Goal: Information Seeking & Learning: Understand process/instructions

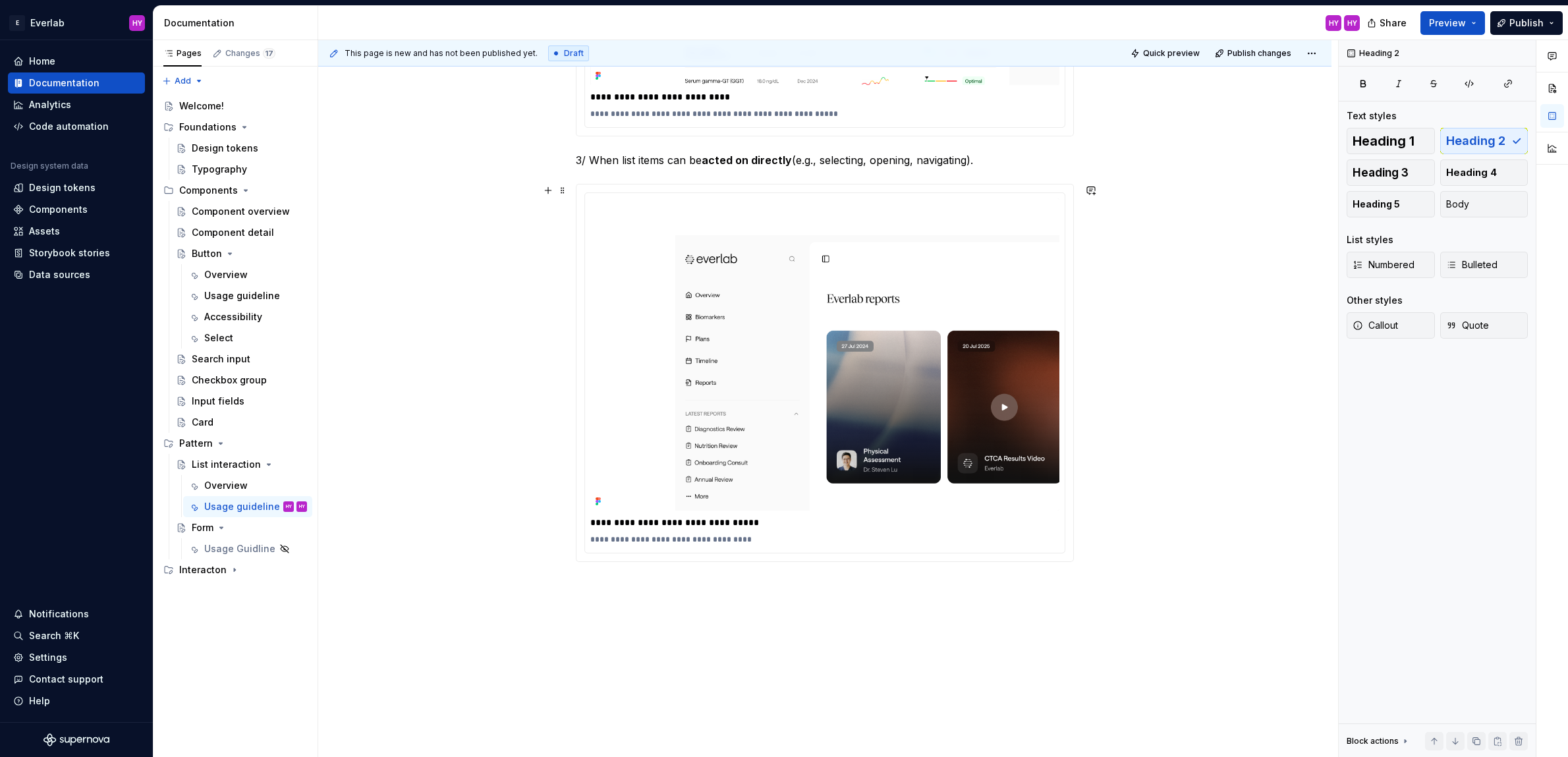
scroll to position [1088, 0]
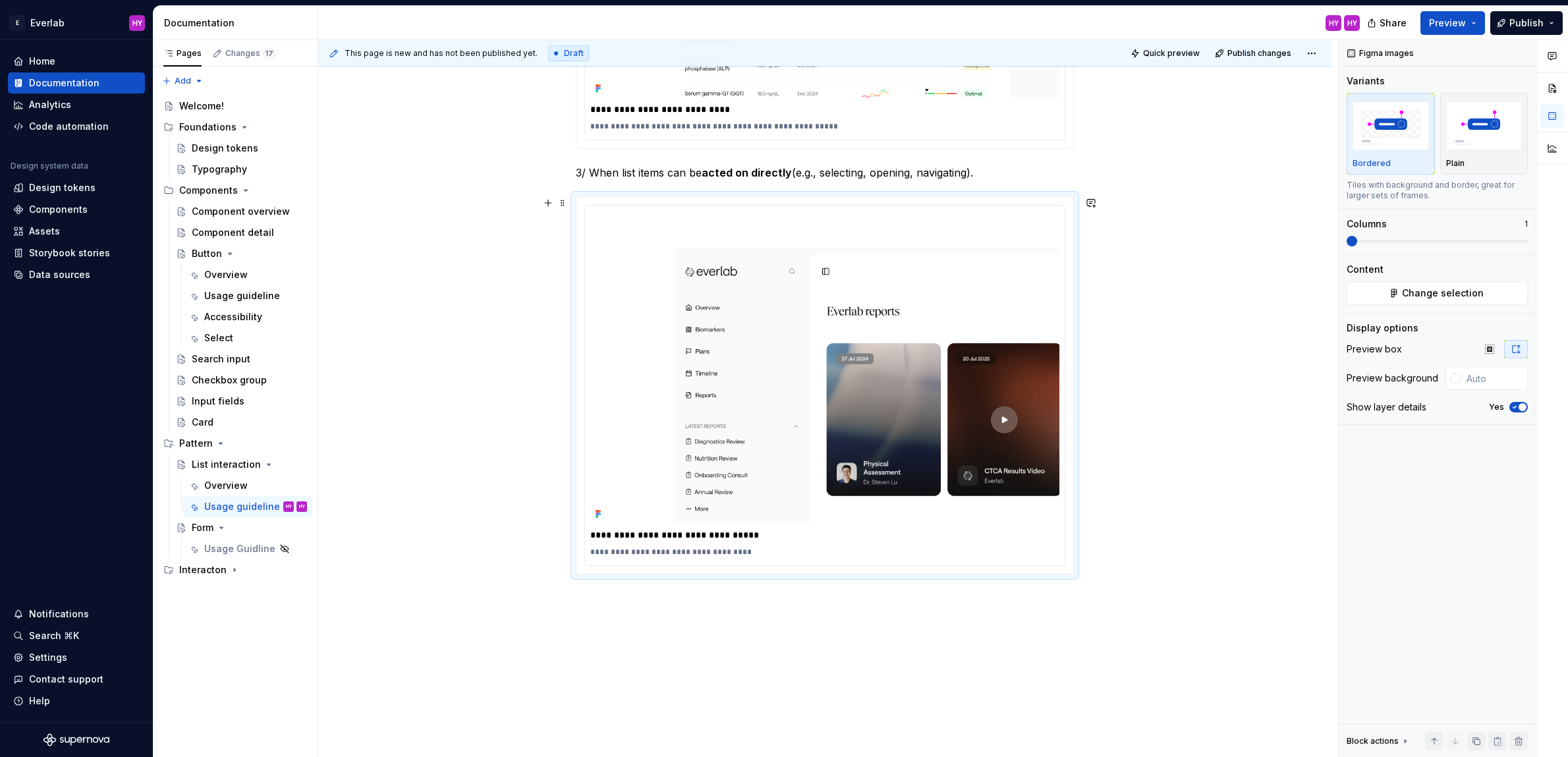
click at [823, 202] on div "**********" at bounding box center [824, 385] width 497 height 376
click at [830, 204] on html "E Everlab HY Home Documentation Analytics Code automation Design system data De…" at bounding box center [784, 378] width 1568 height 757
click at [870, 250] on div "Update Figma image" at bounding box center [891, 251] width 96 height 13
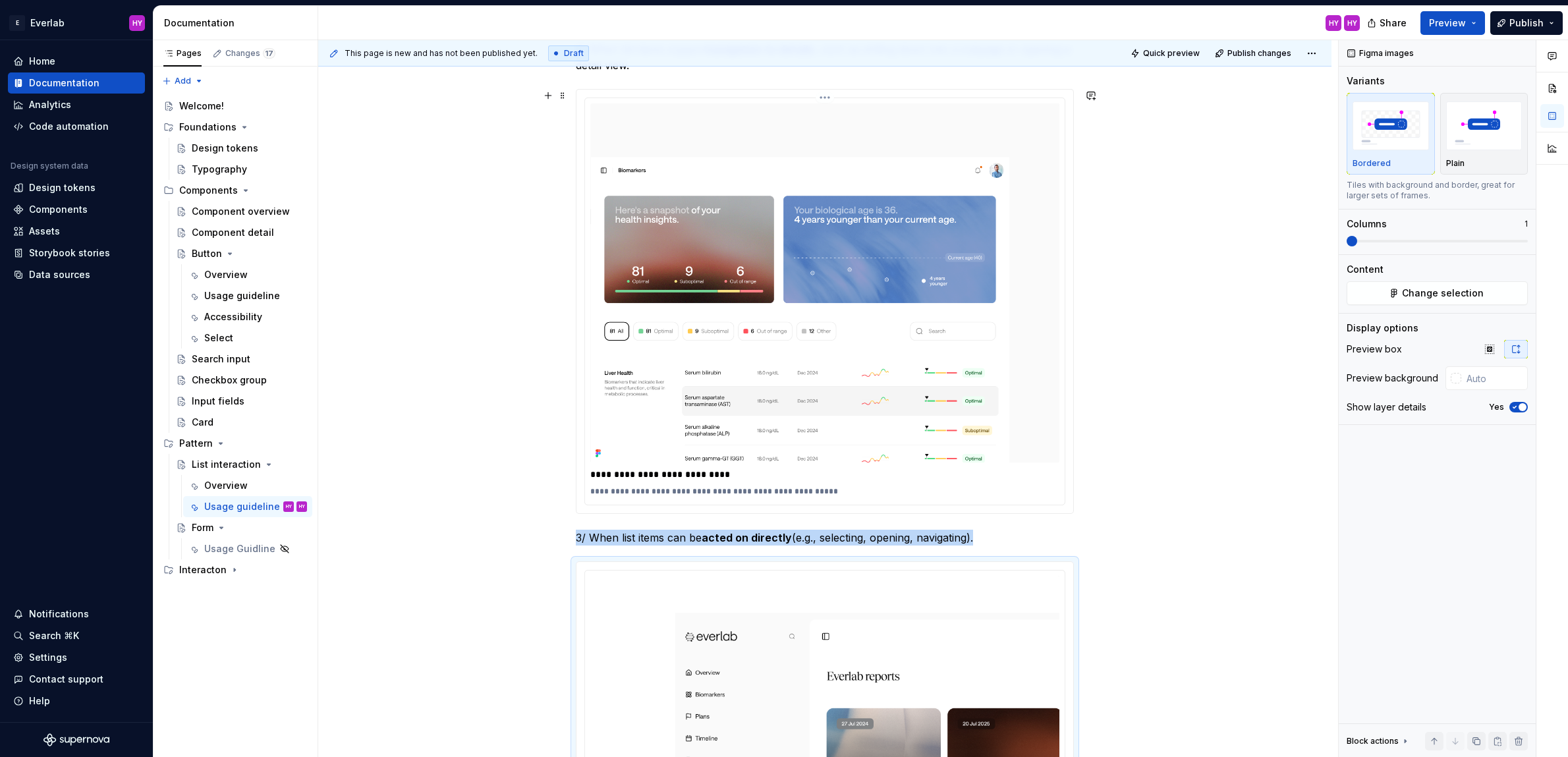
scroll to position [648, 0]
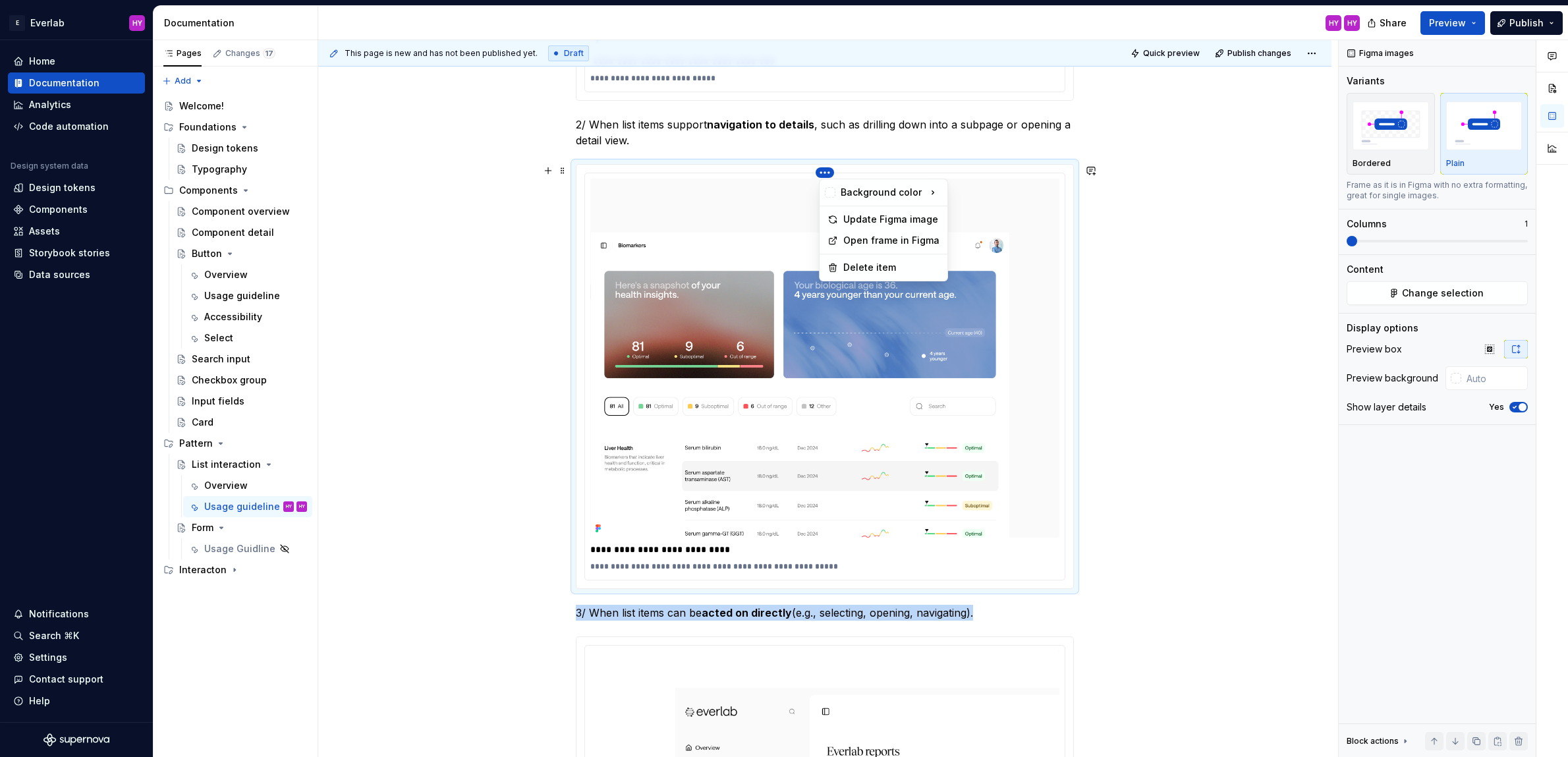
click at [828, 167] on html "E Everlab HY Home Documentation Analytics Code automation Design system data De…" at bounding box center [784, 378] width 1568 height 757
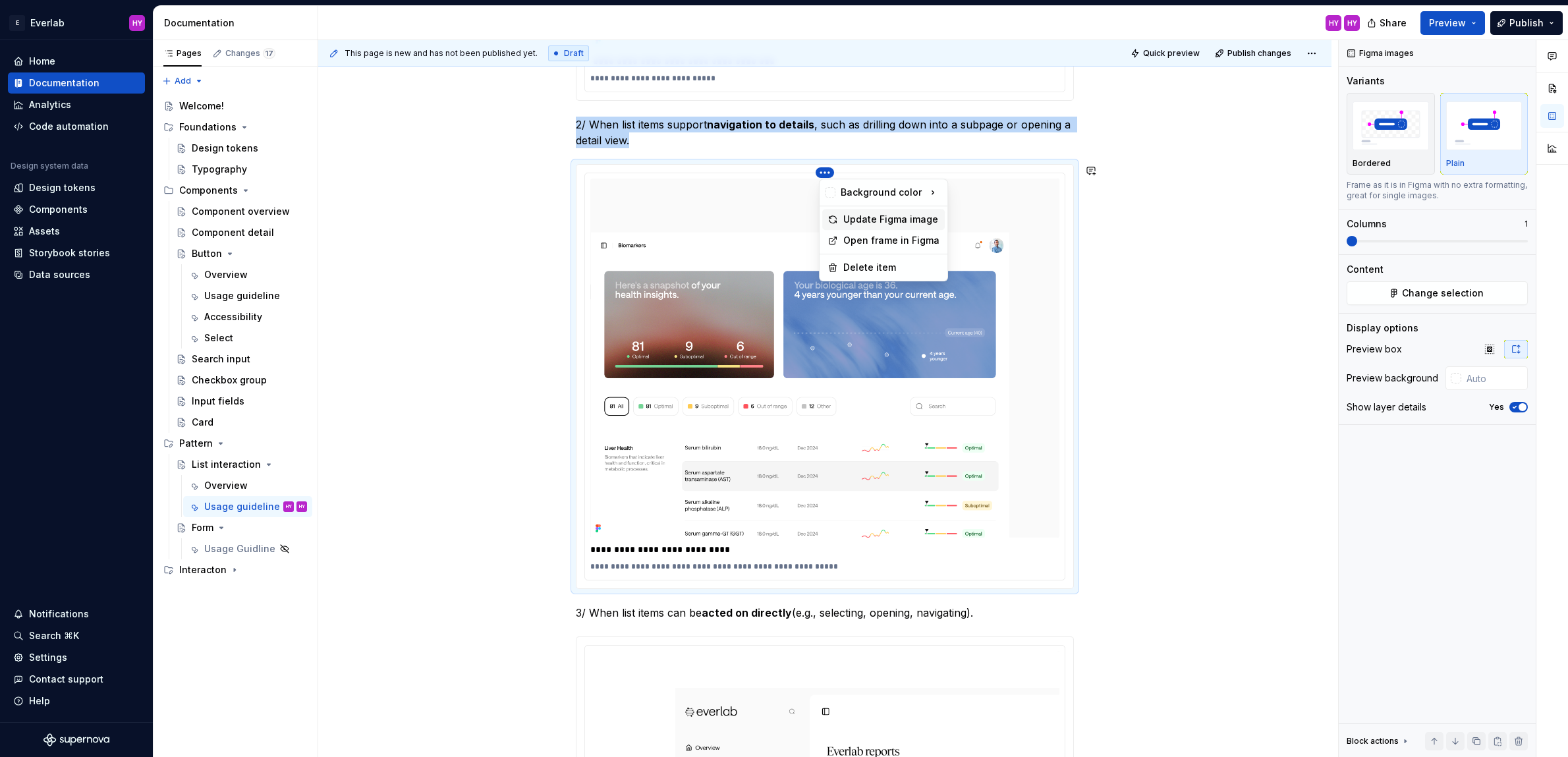
click at [906, 221] on div "Update Figma image" at bounding box center [891, 219] width 96 height 13
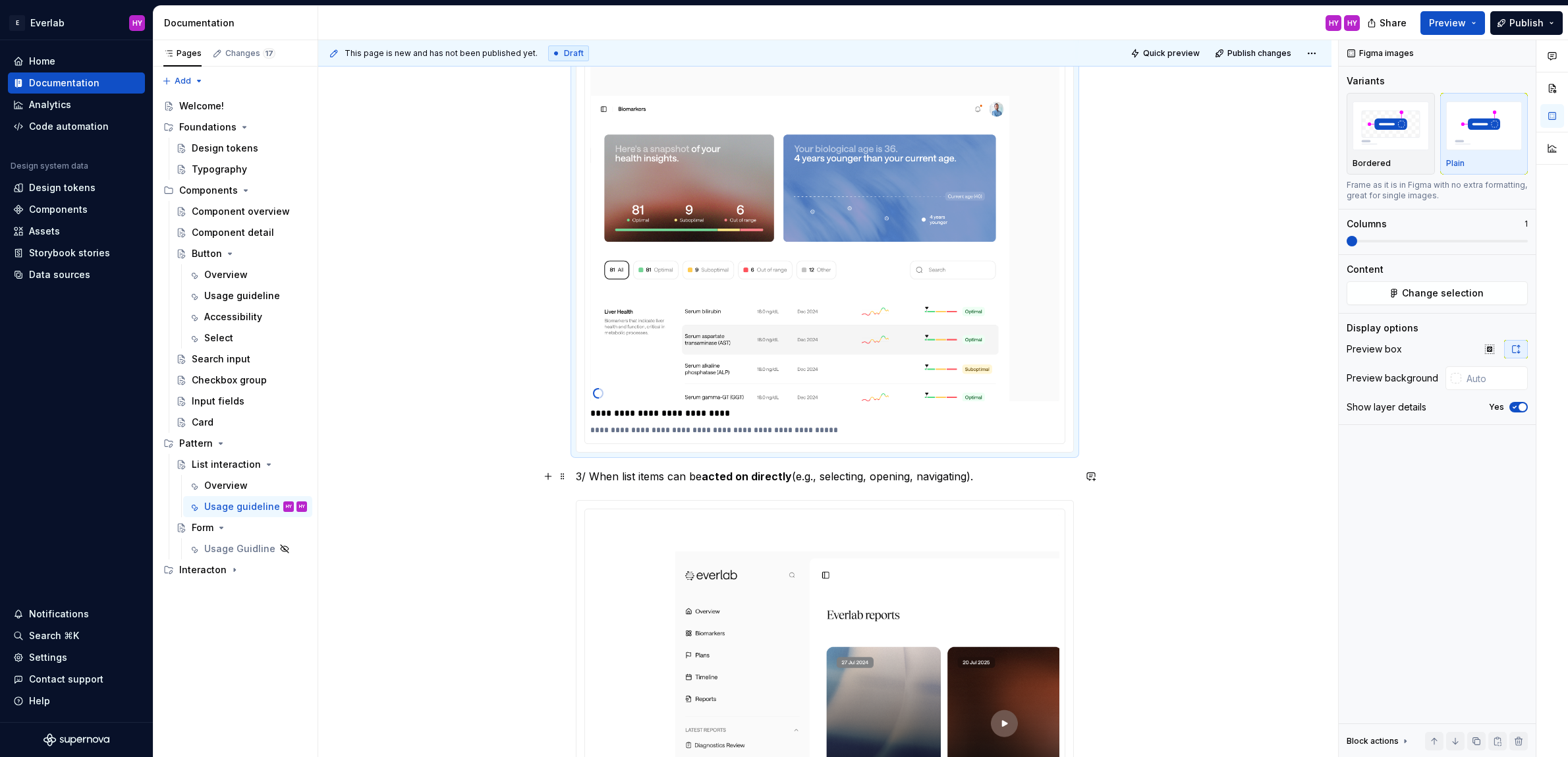
scroll to position [773, 0]
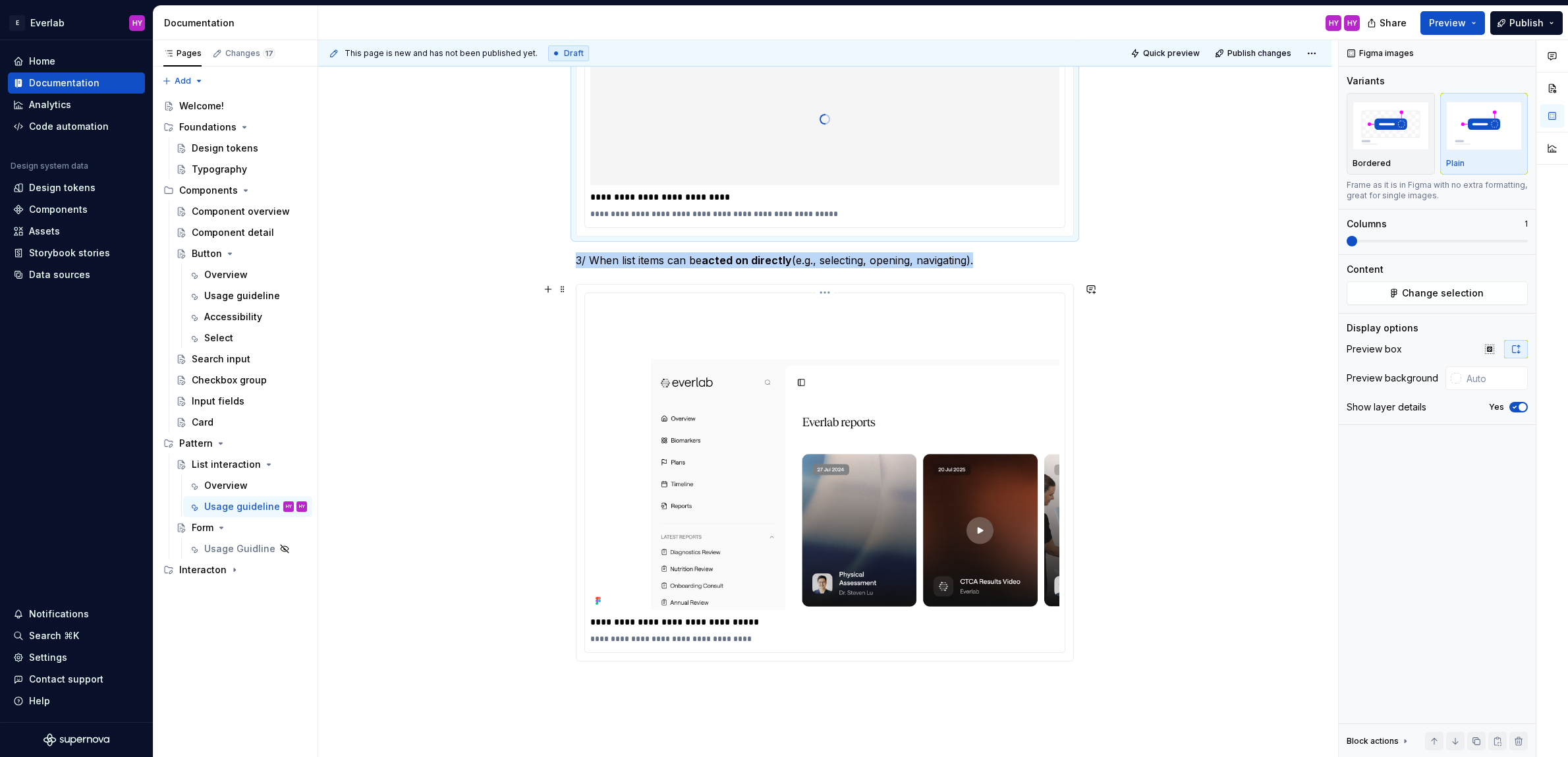
click at [979, 362] on img at bounding box center [824, 454] width 469 height 312
click at [959, 157] on div at bounding box center [824, 120] width 469 height 132
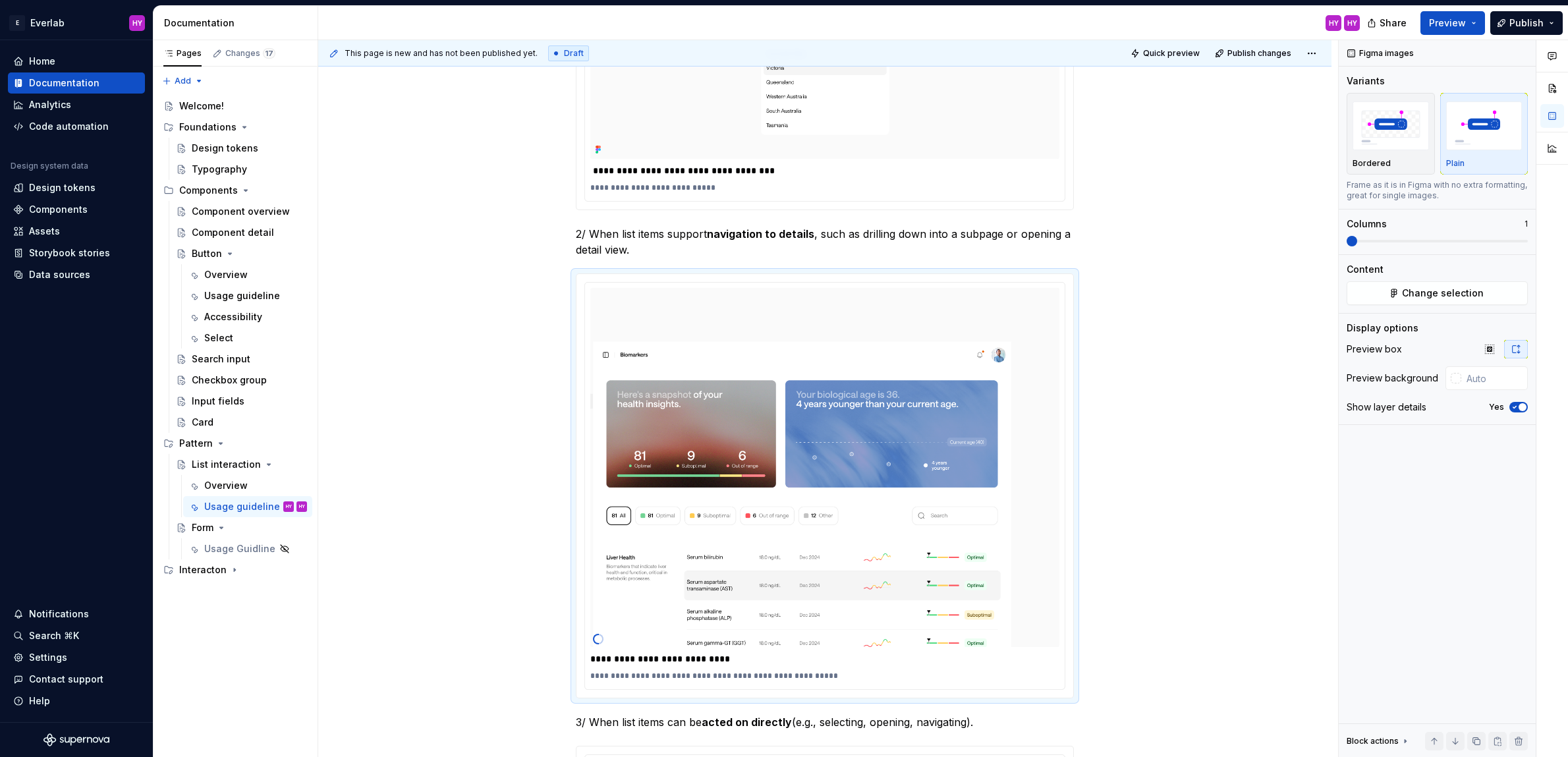
scroll to position [519, 0]
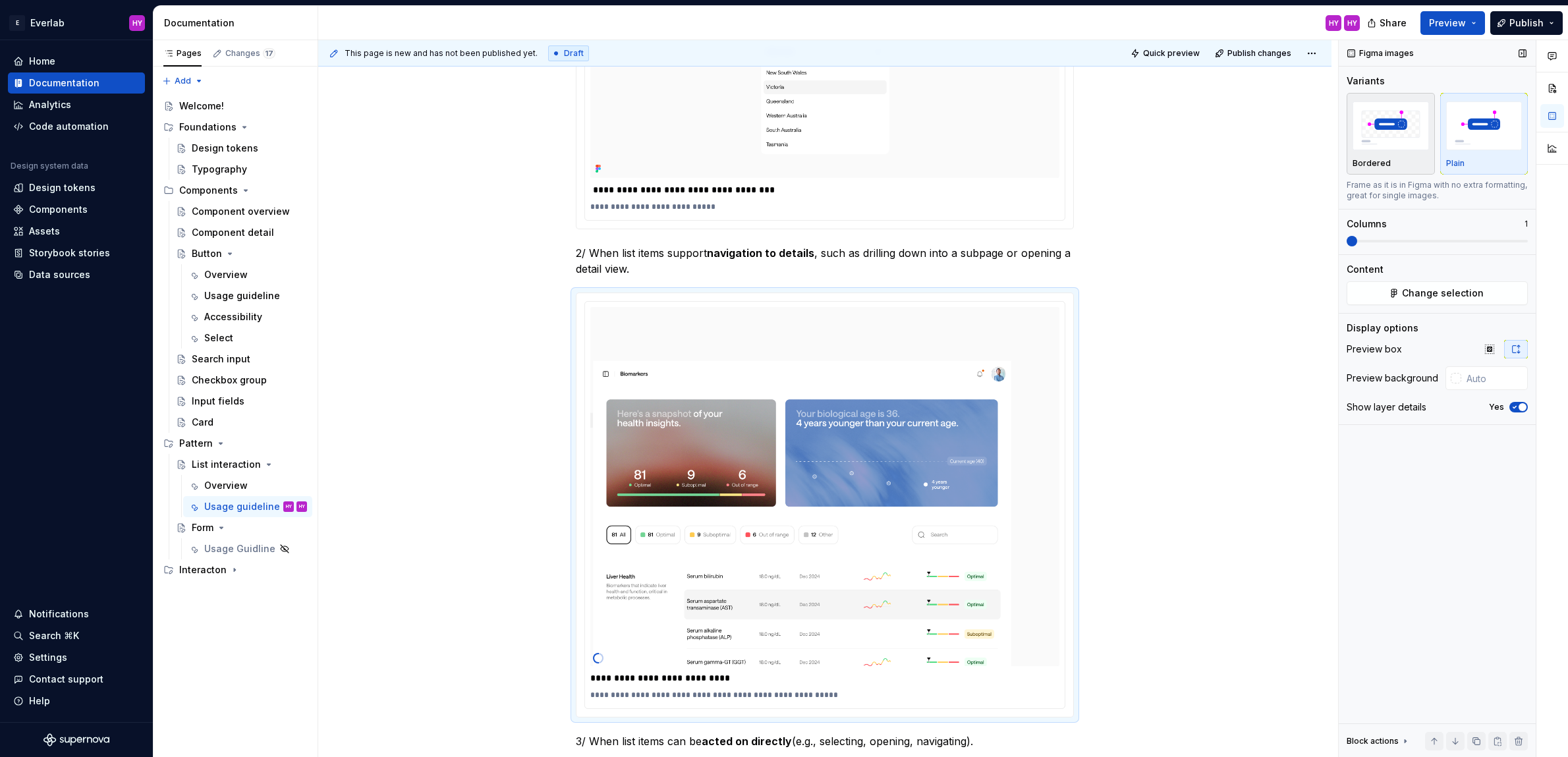
click at [1383, 148] on img "button" at bounding box center [1390, 126] width 76 height 48
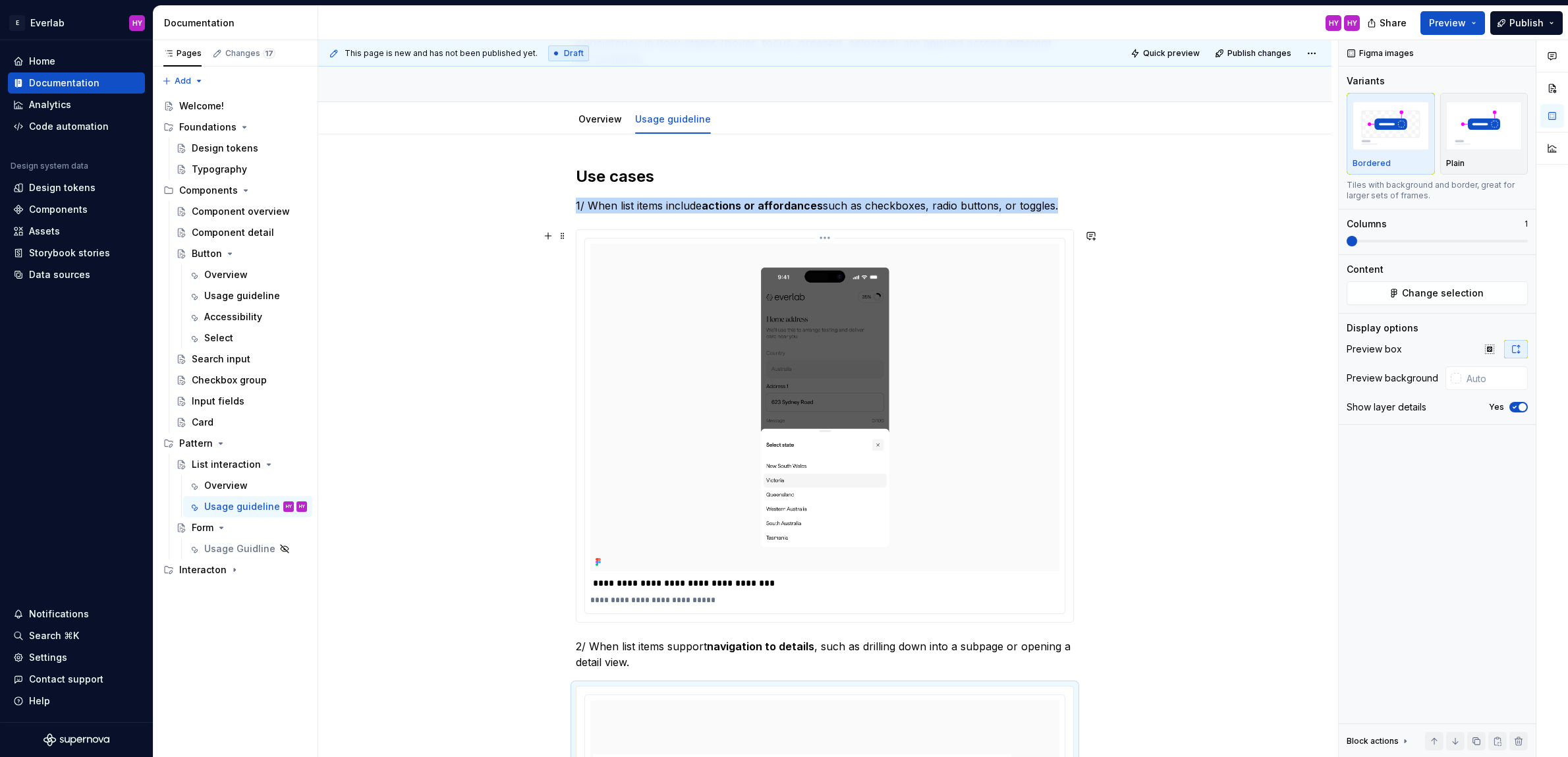
click at [937, 289] on img at bounding box center [824, 407] width 469 height 328
click at [1394, 132] on img "button" at bounding box center [1390, 126] width 76 height 48
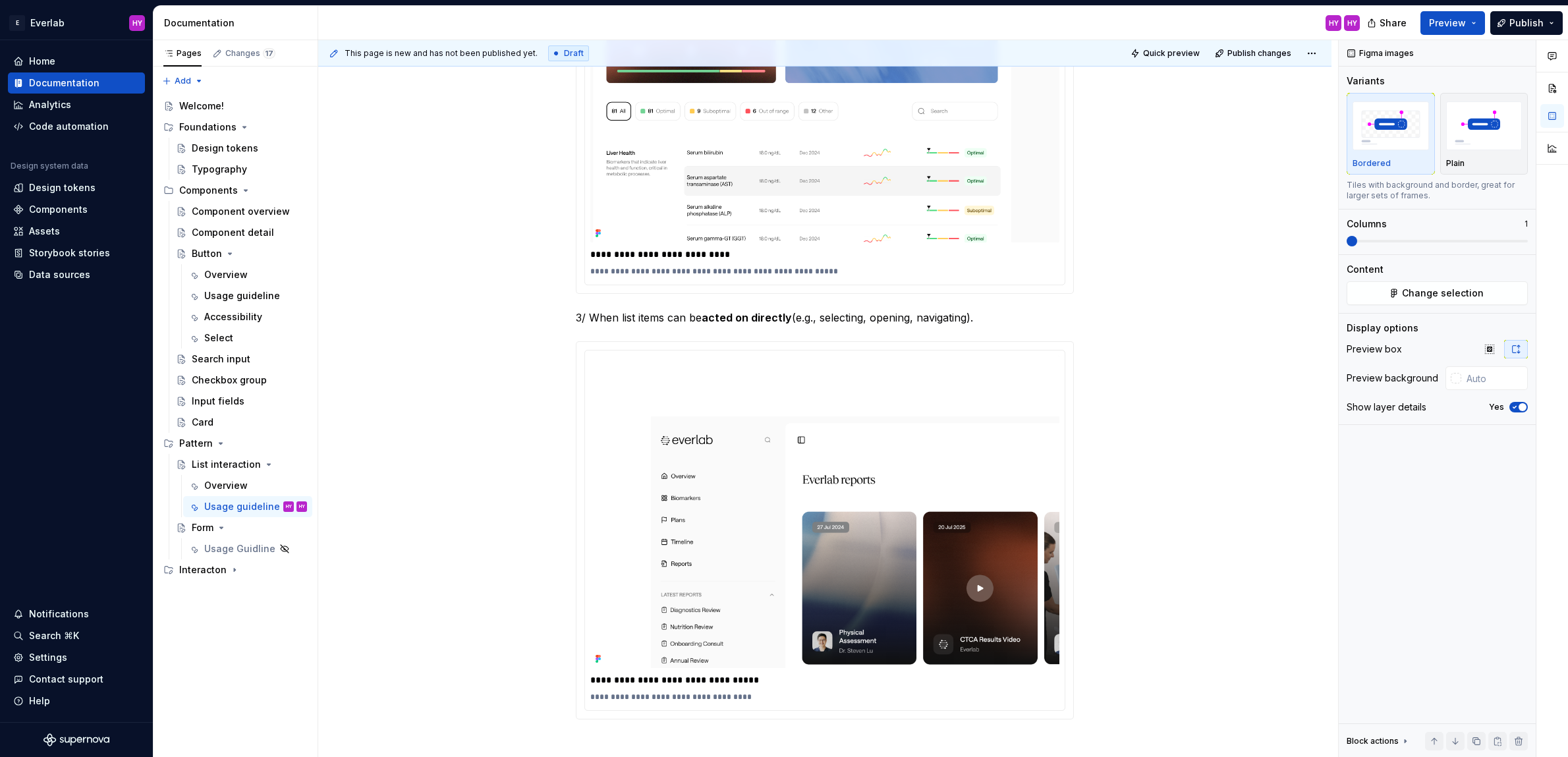
scroll to position [952, 0]
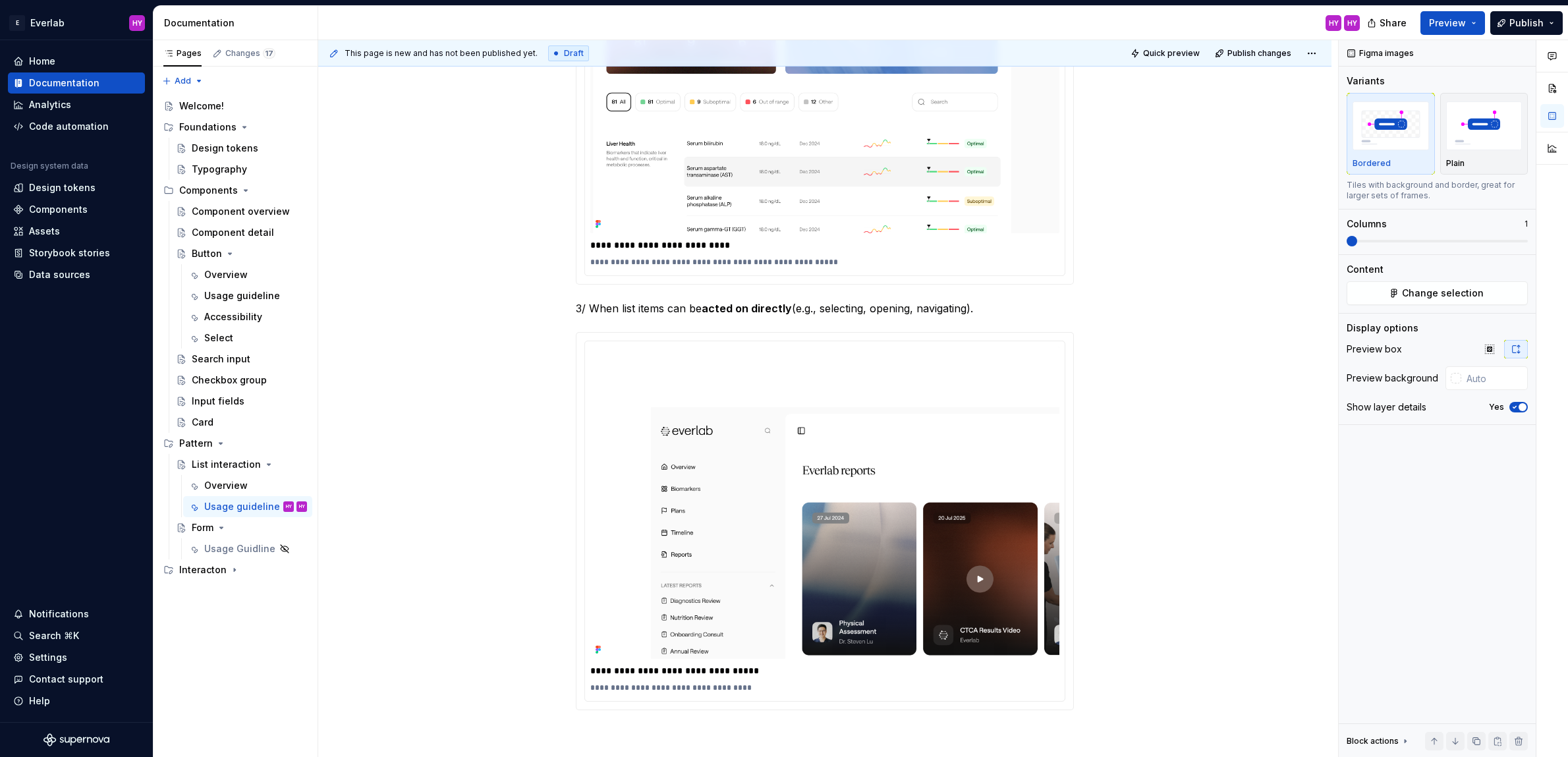
click at [1233, 260] on div "**********" at bounding box center [824, 131] width 1013 height 1645
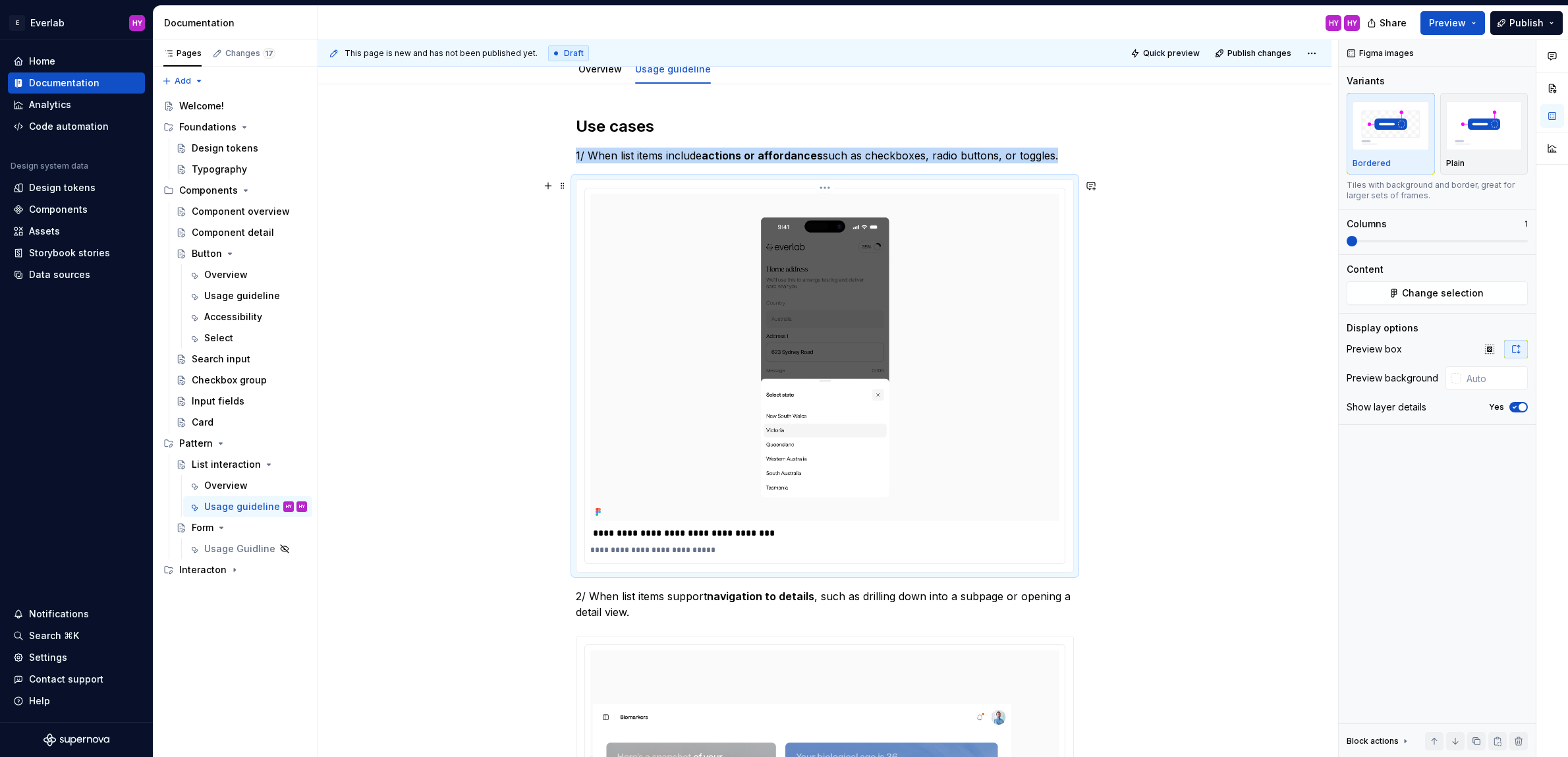
scroll to position [0, 0]
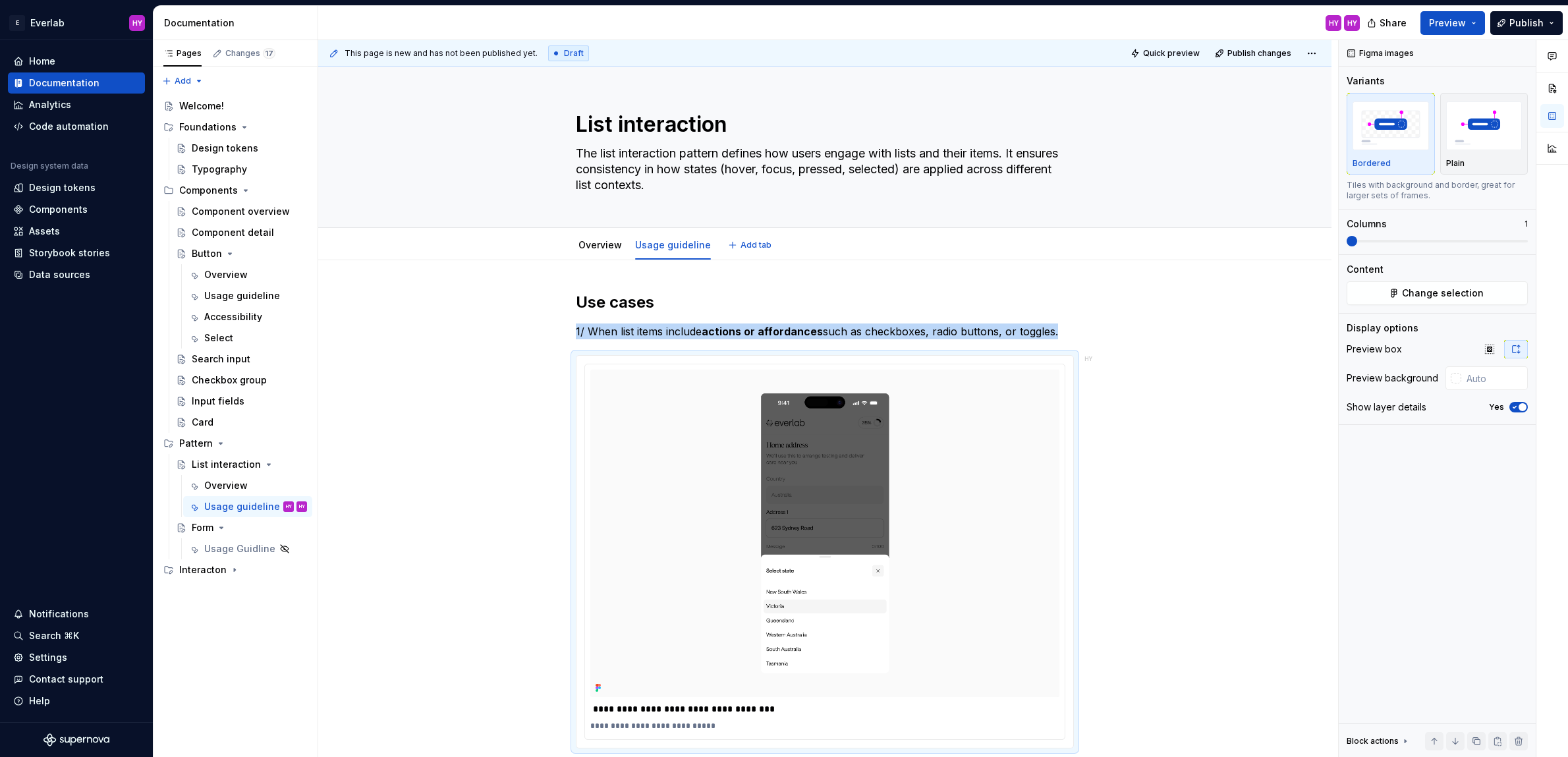
type textarea "*"
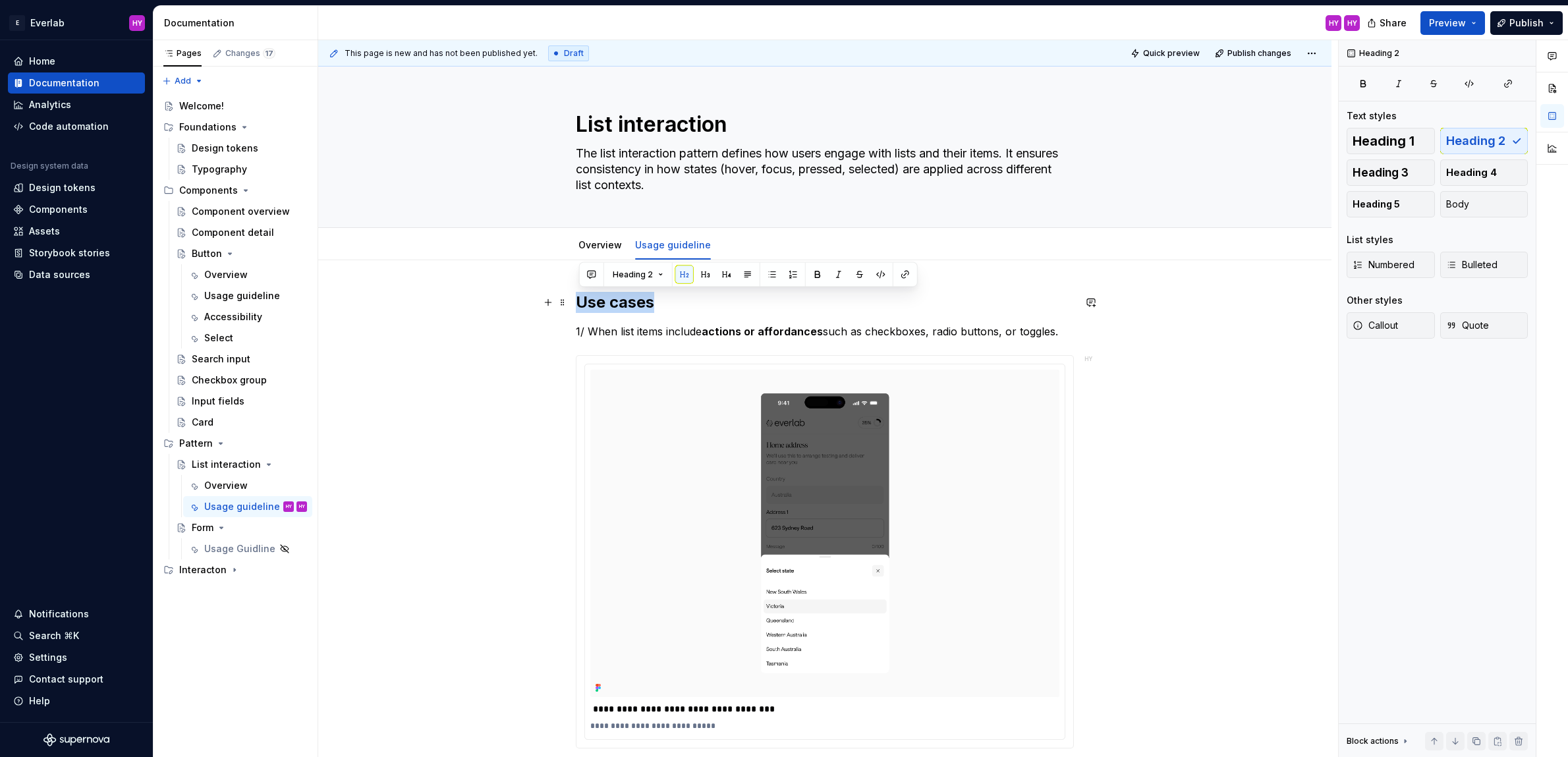
drag, startPoint x: 620, startPoint y: 301, endPoint x: 573, endPoint y: 298, distance: 47.1
copy h2 "Use cases"
click at [1120, 510] on div "**********" at bounding box center [828, 399] width 1020 height 717
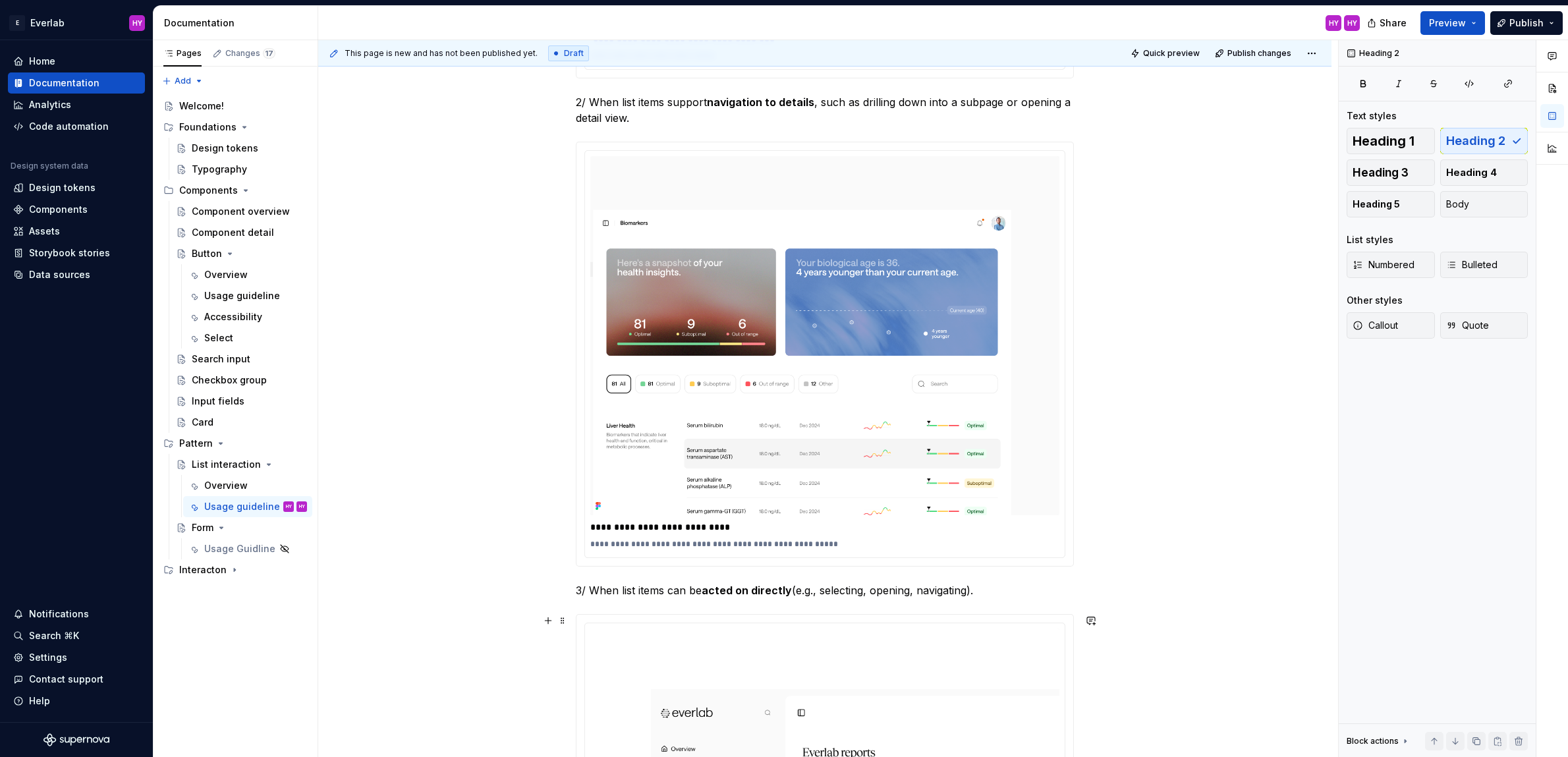
scroll to position [1146, 0]
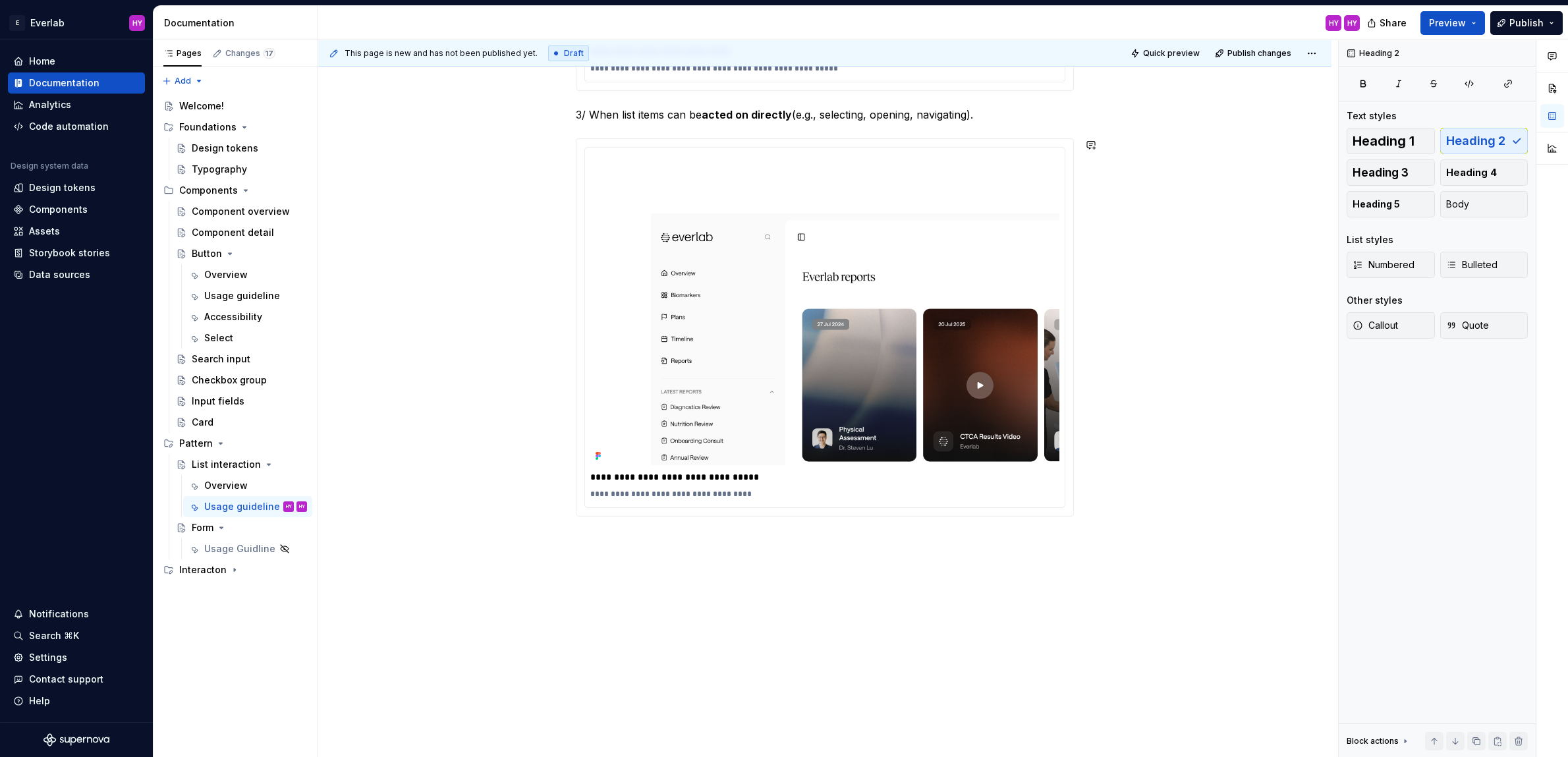
paste div
drag, startPoint x: 701, startPoint y: 541, endPoint x: 572, endPoint y: 541, distance: 129.0
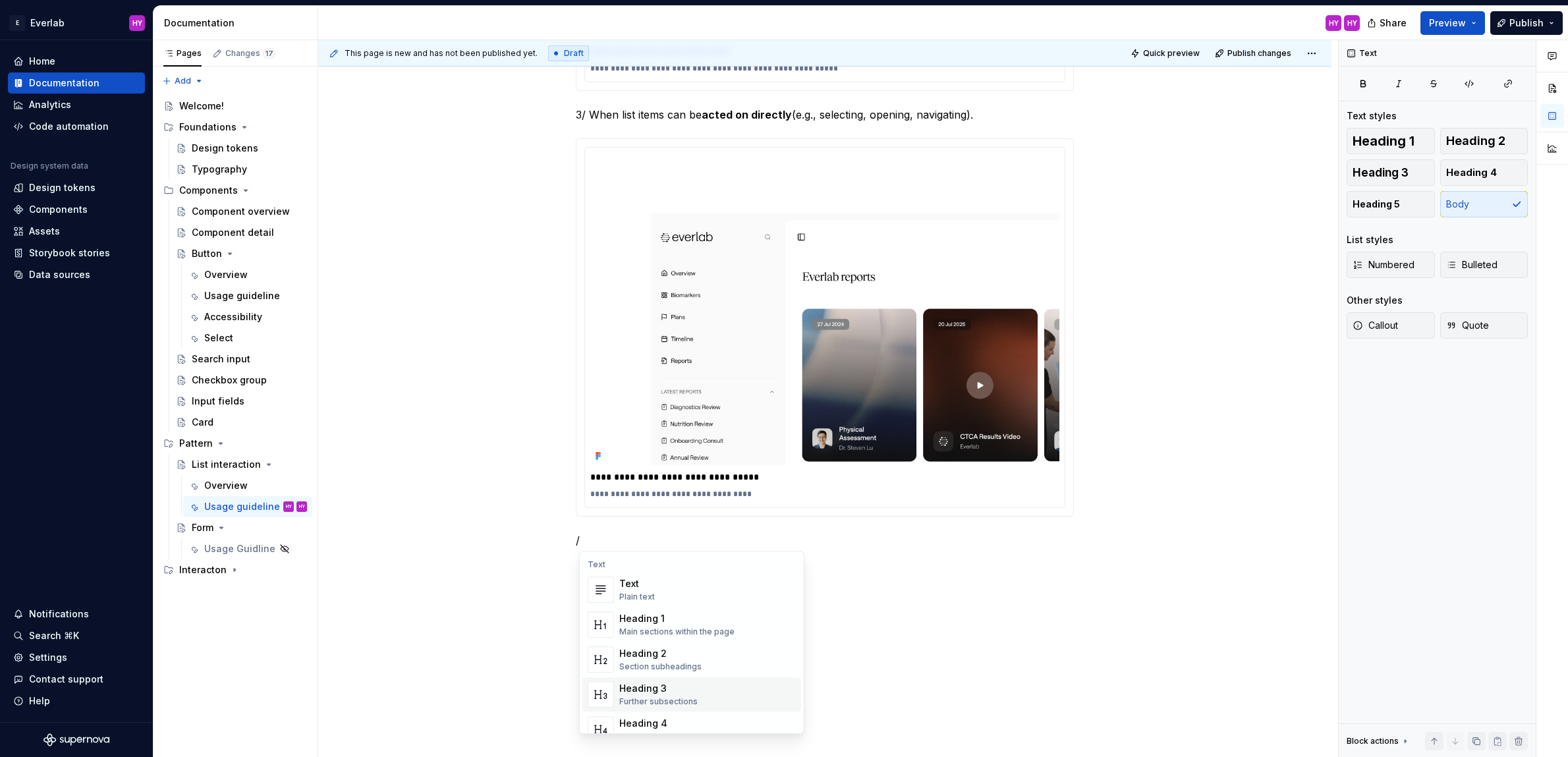
scroll to position [35, 0]
click at [751, 620] on div "Heading 2 Section subheadings" at bounding box center [707, 624] width 177 height 26
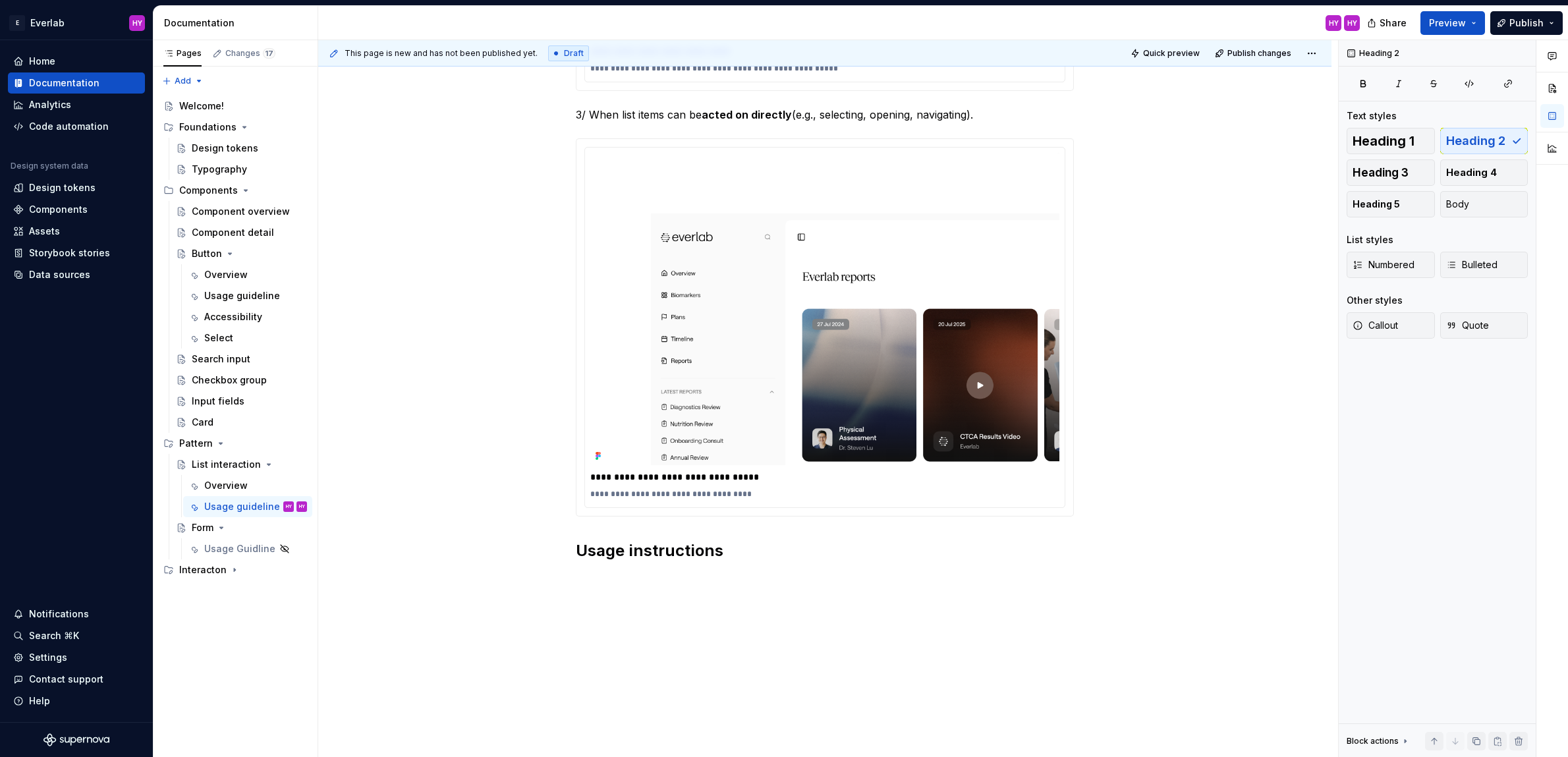
scroll to position [1146, 0]
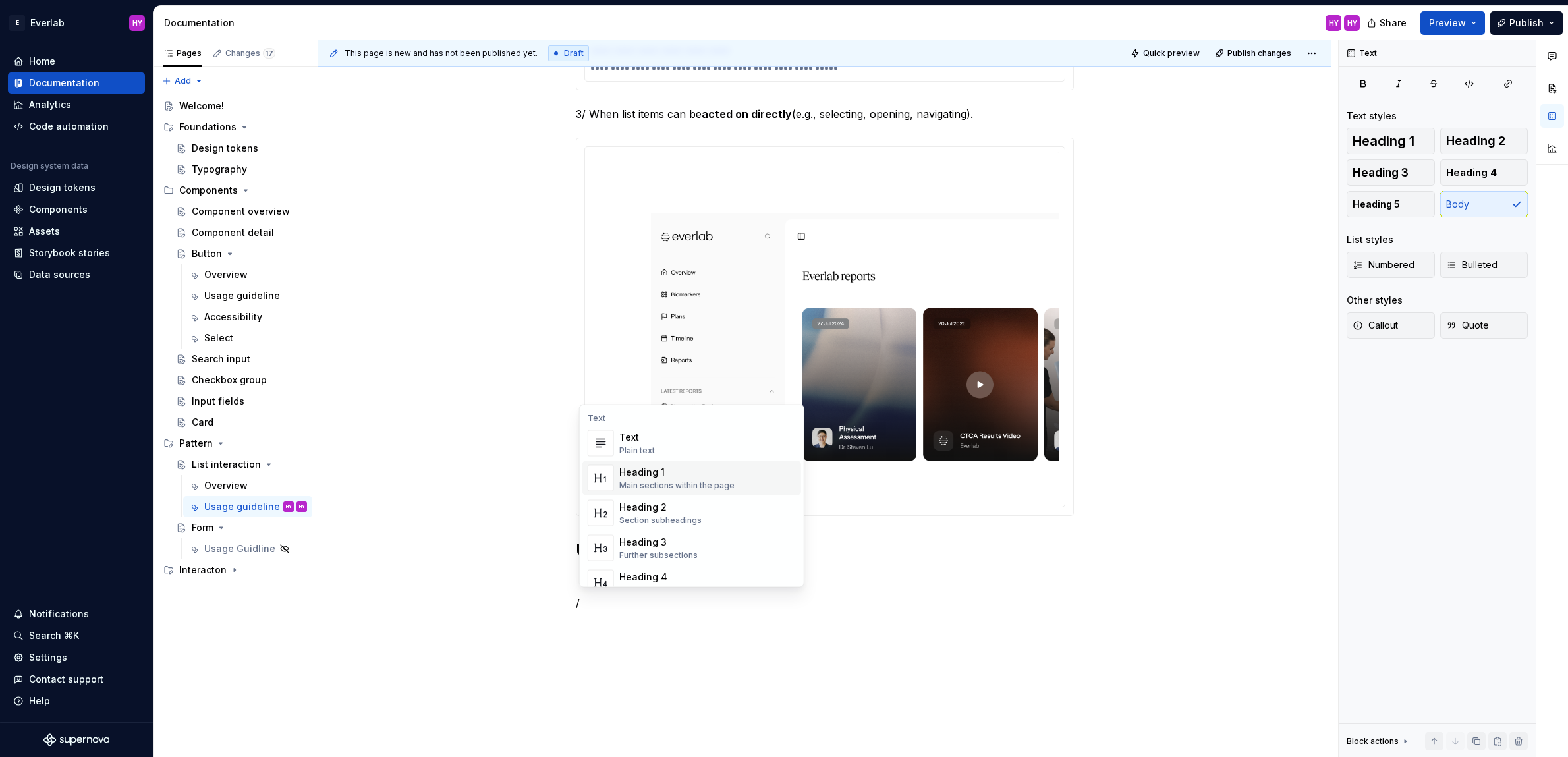
click at [683, 448] on div "Text Plain text" at bounding box center [707, 443] width 177 height 26
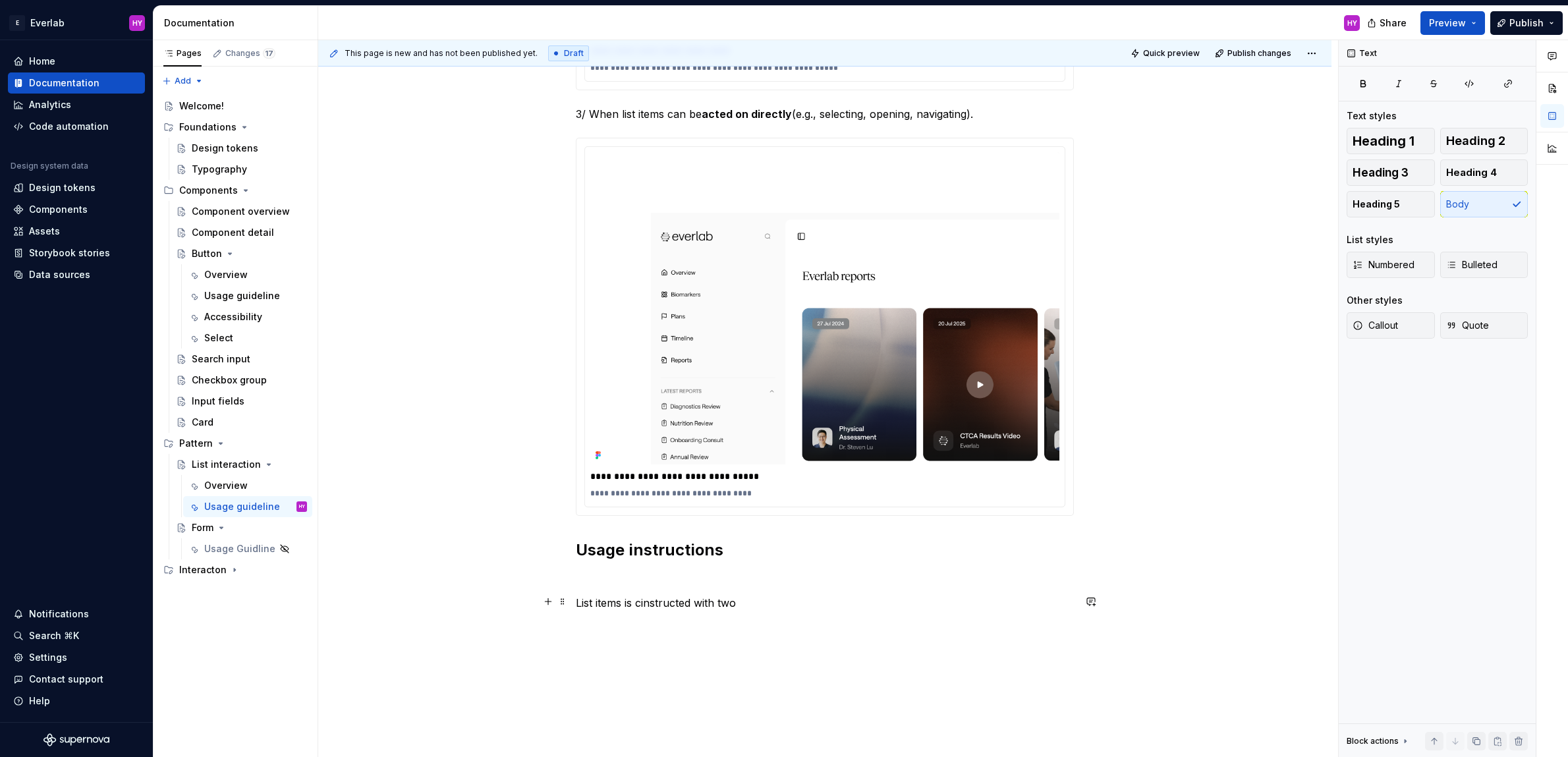
drag, startPoint x: 650, startPoint y: 605, endPoint x: 679, endPoint y: 600, distance: 29.4
click at [651, 605] on p "List items is cinstructed with two" at bounding box center [824, 602] width 498 height 16
click at [829, 602] on p "List items is constructed with two" at bounding box center [824, 602] width 498 height 16
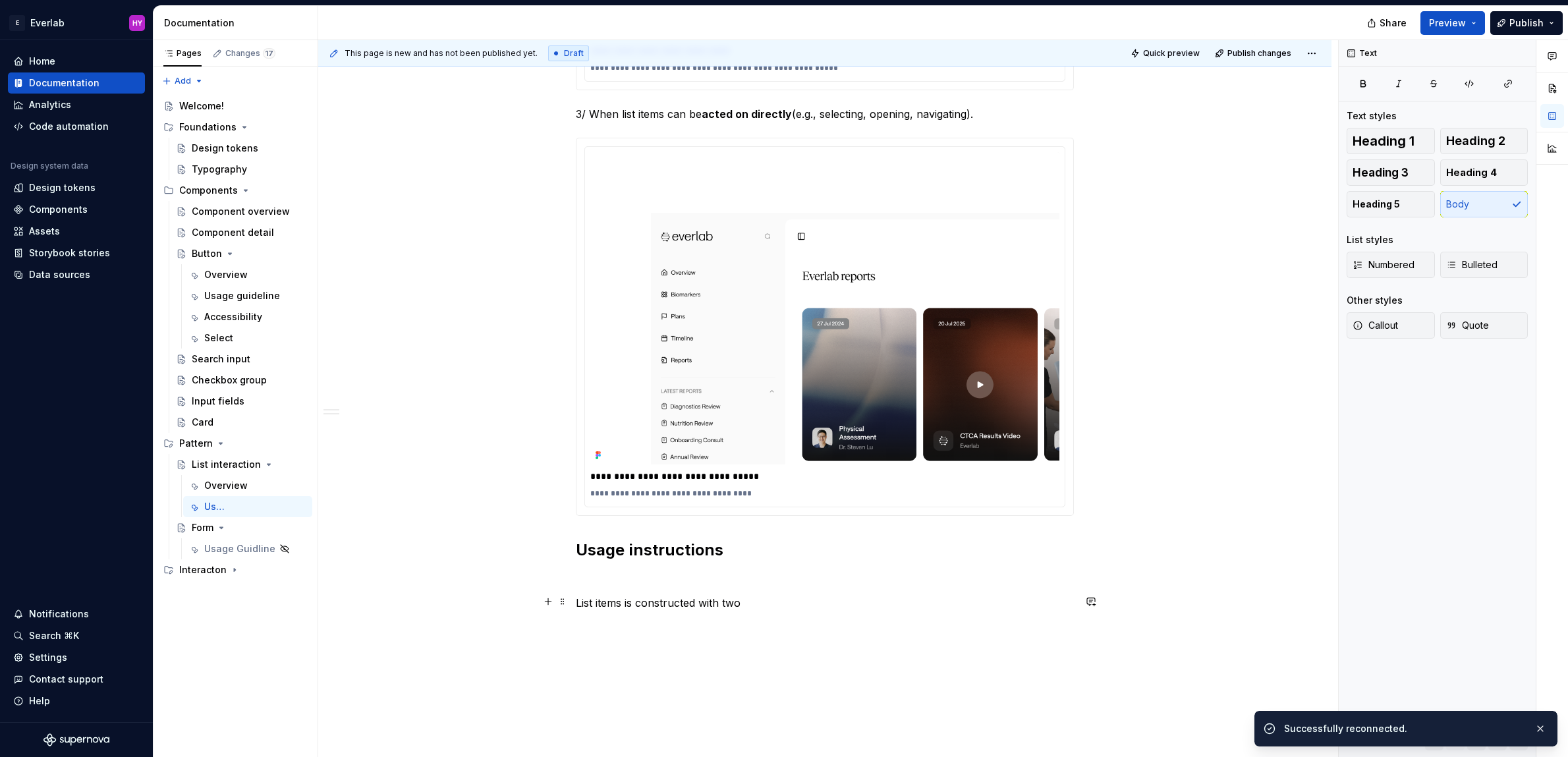
type textarea "*"
